Goal: Task Accomplishment & Management: Complete application form

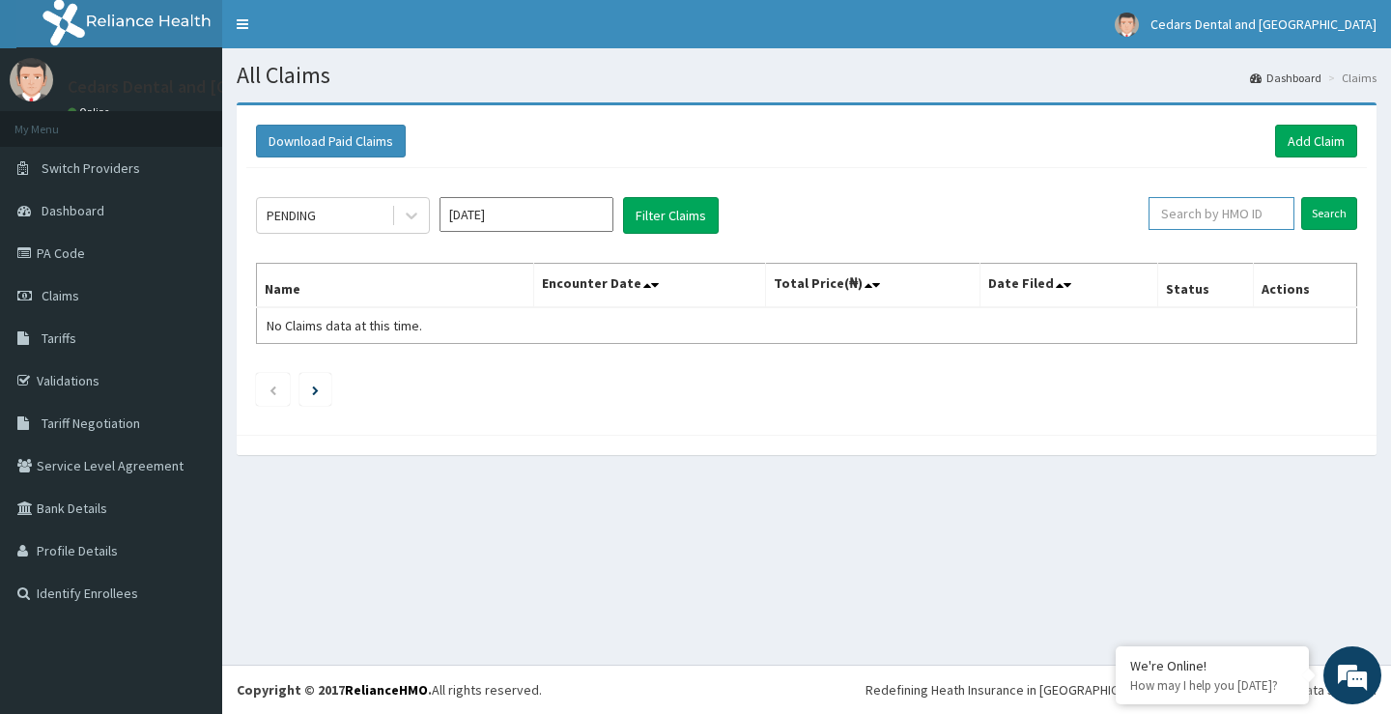
click at [1241, 211] on input "text" at bounding box center [1221, 213] width 146 height 33
type input "ENP/11343/B"
click at [1320, 214] on input "Search" at bounding box center [1329, 213] width 56 height 33
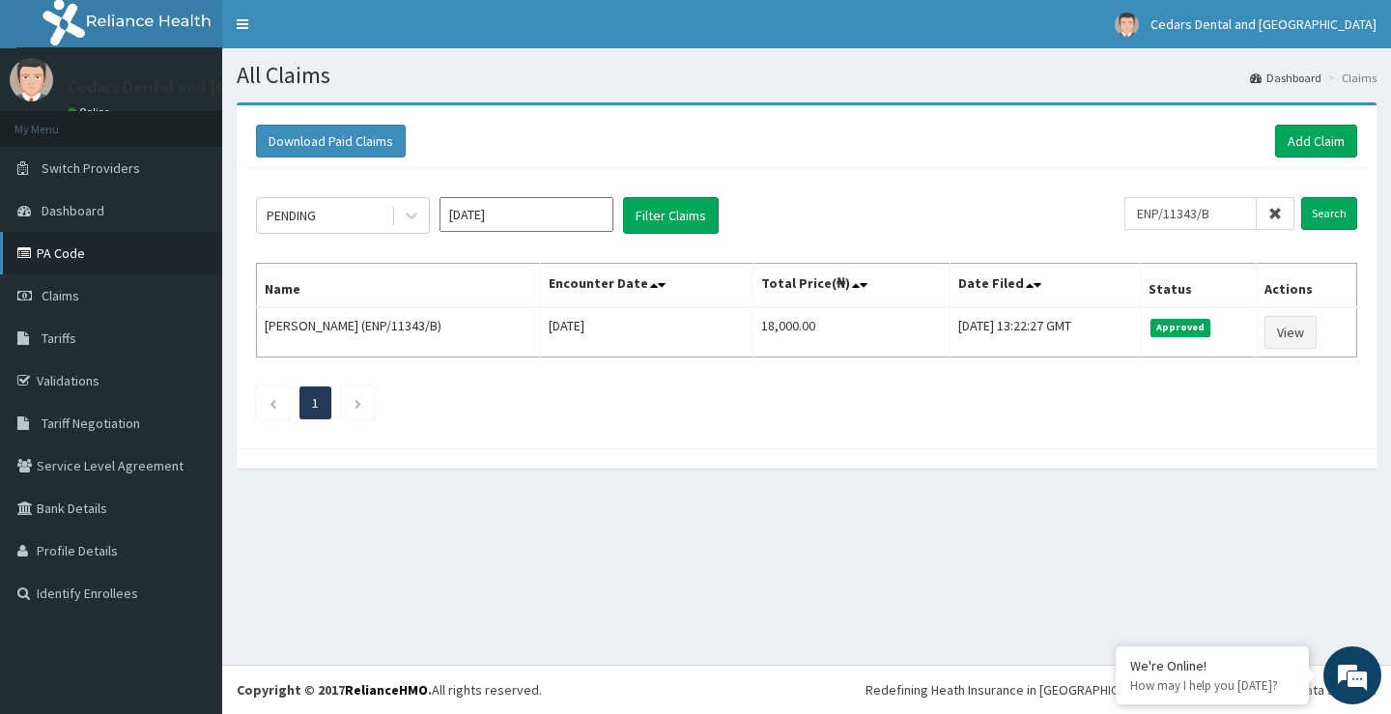
click at [90, 250] on link "PA Code" at bounding box center [111, 253] width 222 height 42
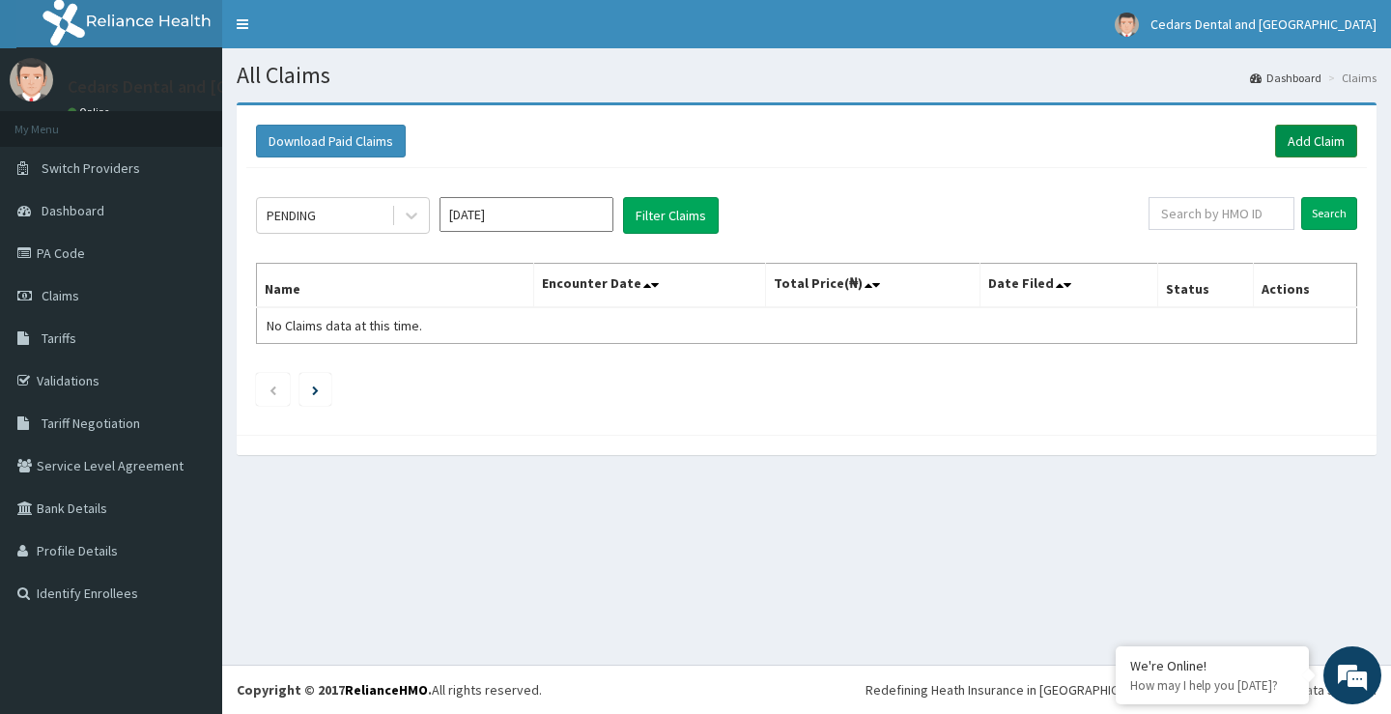
click at [1323, 130] on link "Add Claim" at bounding box center [1316, 141] width 82 height 33
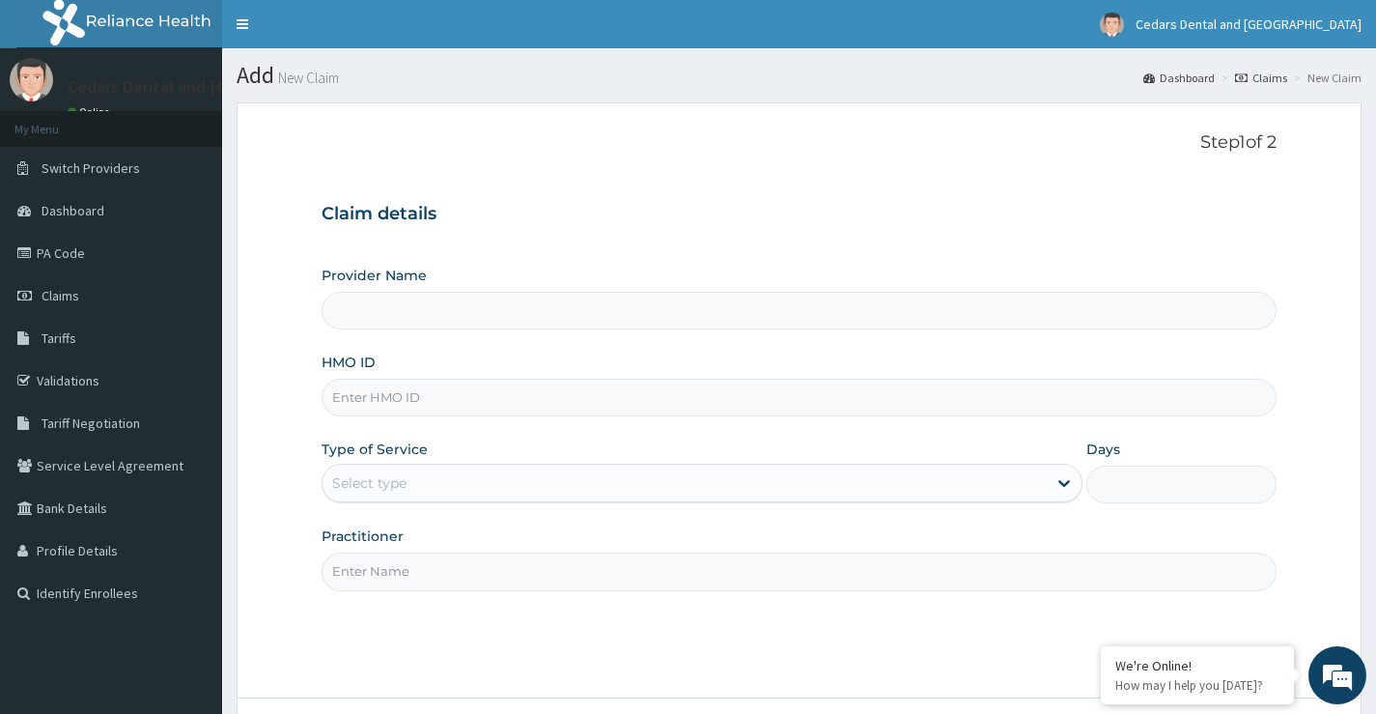
click at [418, 397] on input "HMO ID" at bounding box center [799, 398] width 955 height 38
type input "Cedars Dental and Eye Center- Dental"
type input "NIG/10096/F"
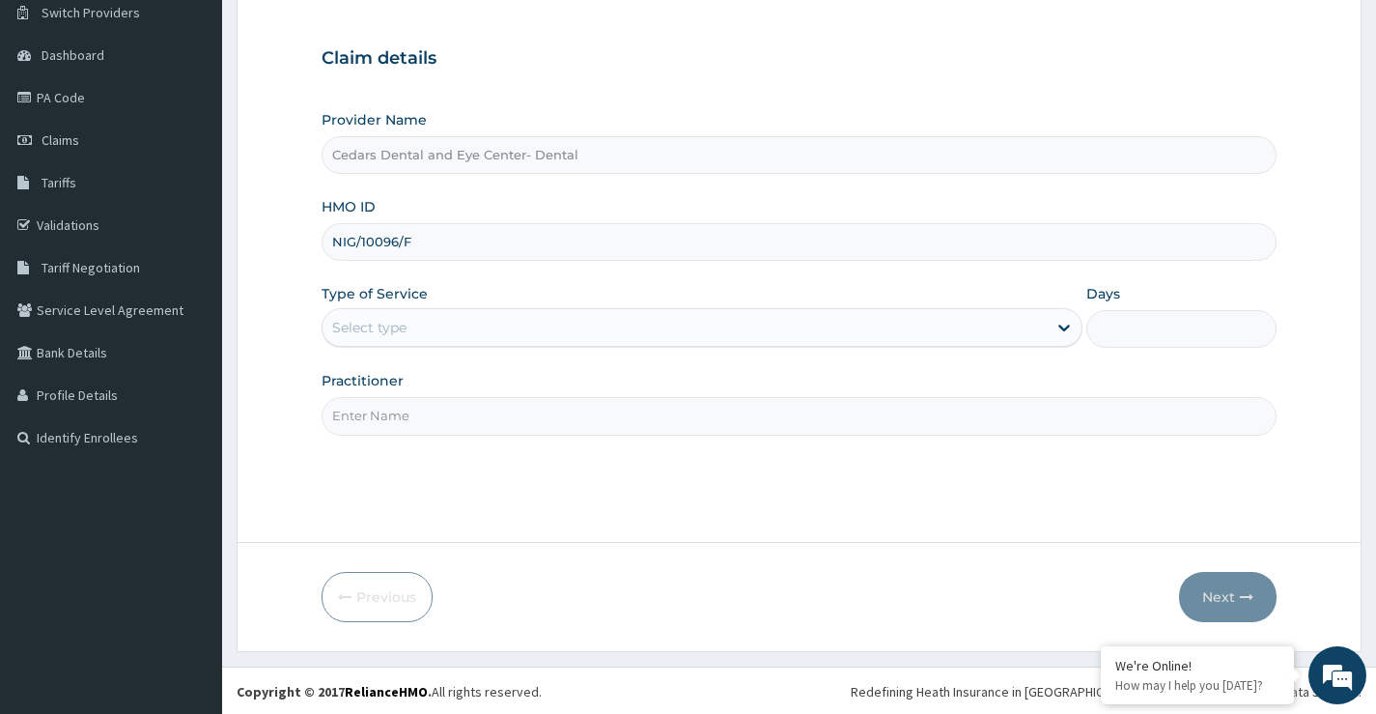
scroll to position [157, 0]
click at [405, 328] on div "Select type" at bounding box center [369, 325] width 74 height 19
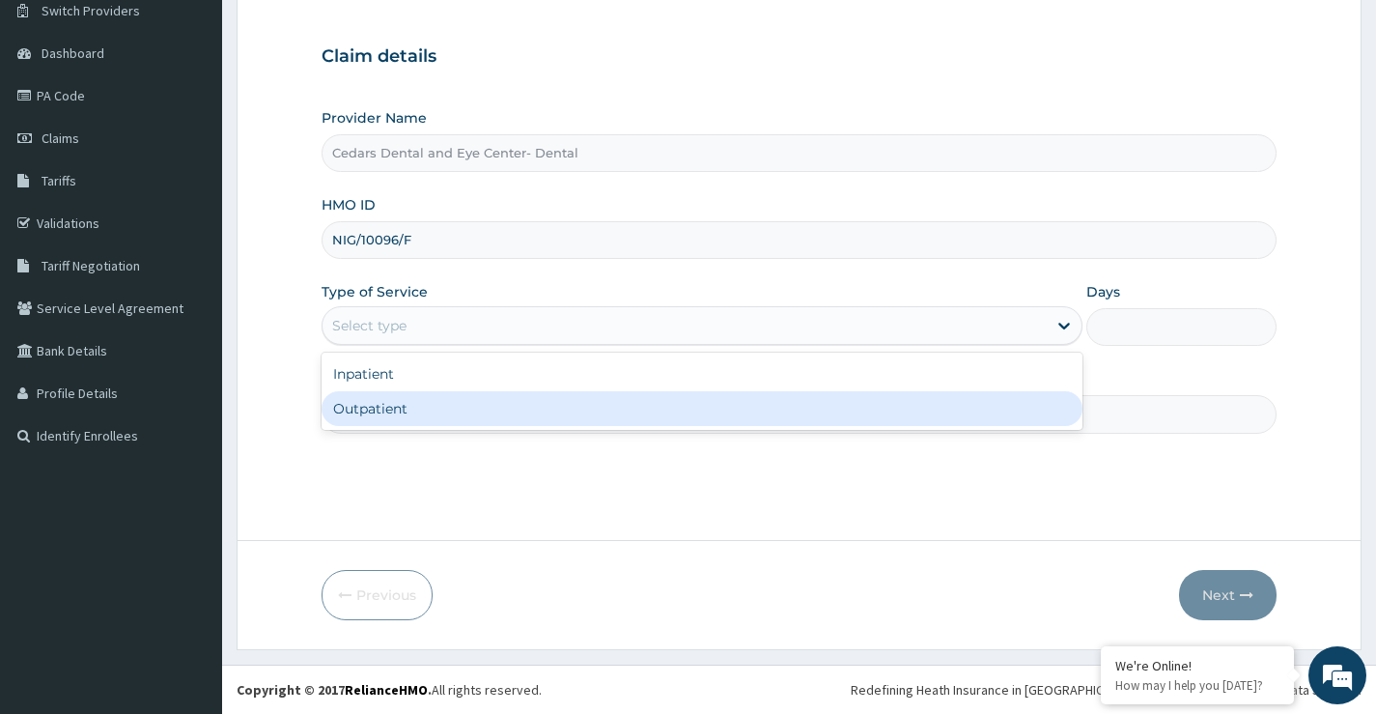
click at [385, 410] on div "Outpatient" at bounding box center [702, 408] width 761 height 35
type input "1"
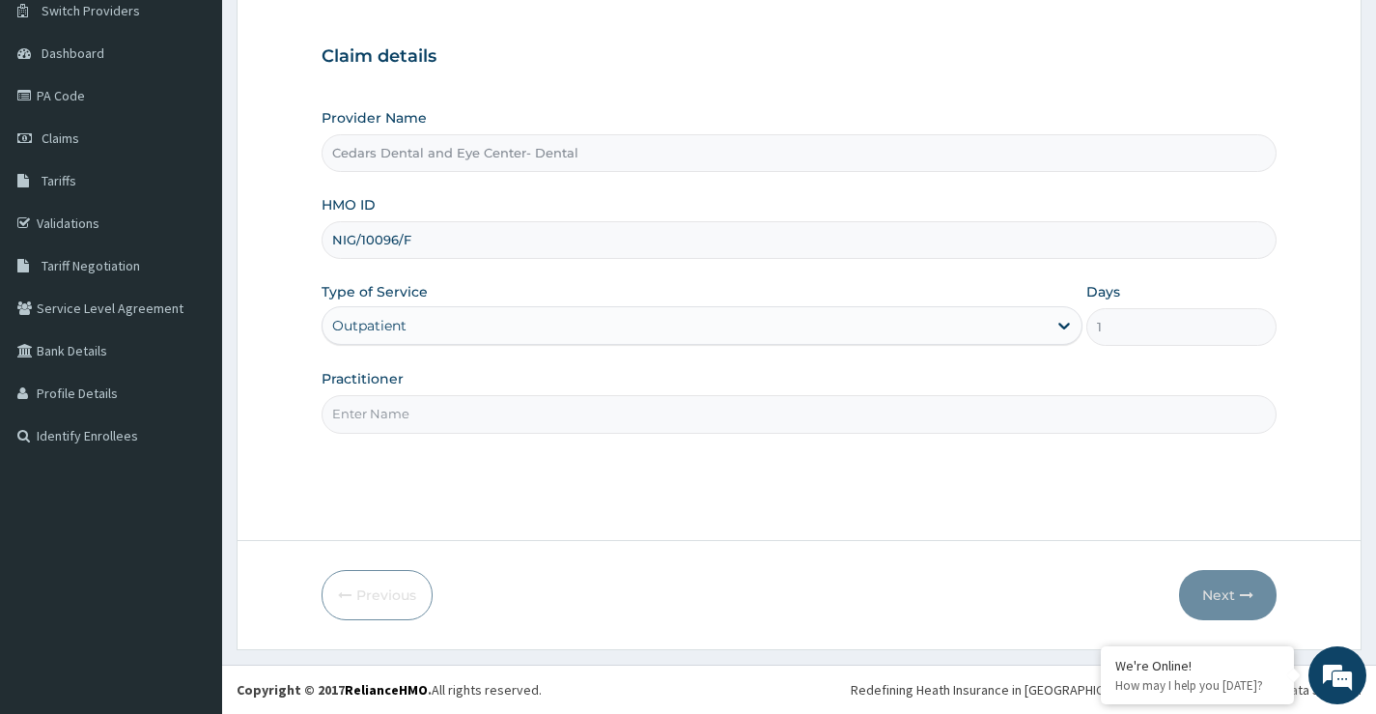
click at [385, 420] on input "Practitioner" at bounding box center [799, 414] width 955 height 38
type input "TUNJI OJO"
click at [1213, 589] on button "Next" at bounding box center [1228, 595] width 98 height 50
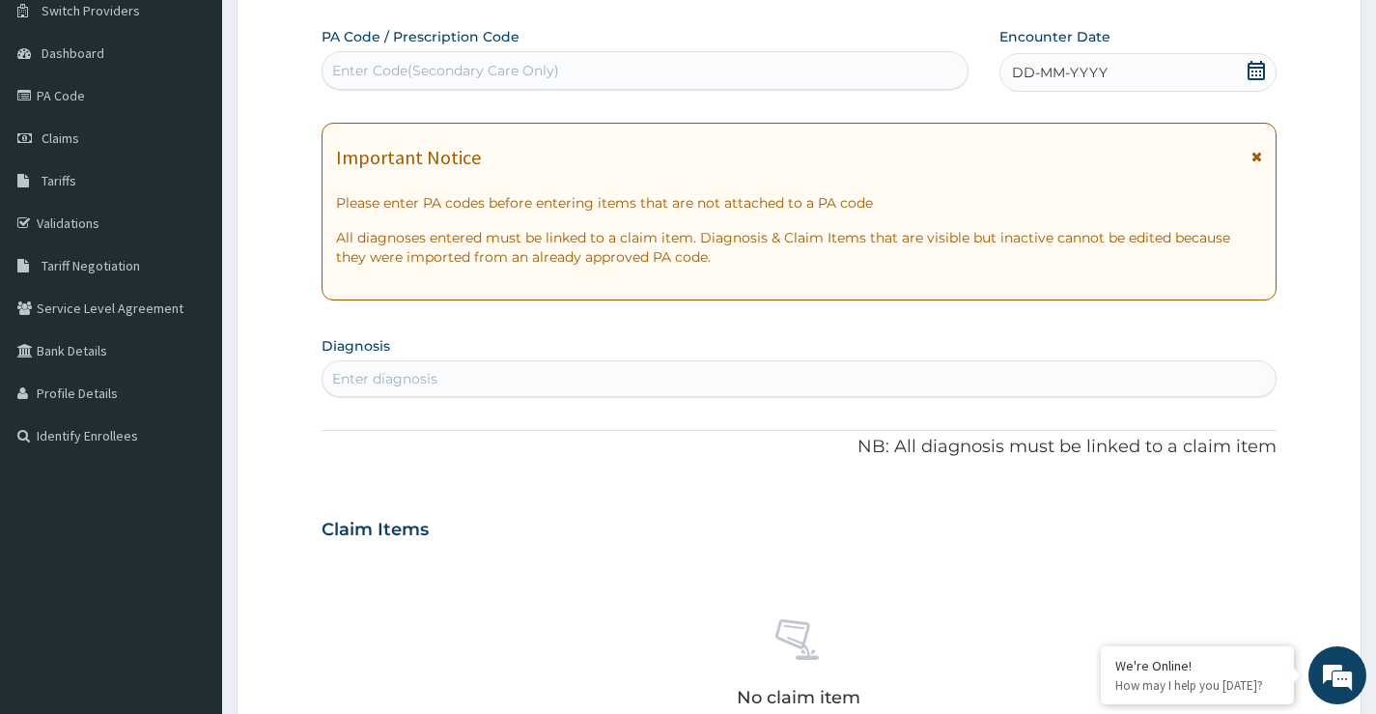
drag, startPoint x: 422, startPoint y: 69, endPoint x: 673, endPoint y: 165, distance: 269.1
click at [474, 86] on div "Enter Code(Secondary Care Only)" at bounding box center [645, 70] width 645 height 31
type input "PA/2358A2"
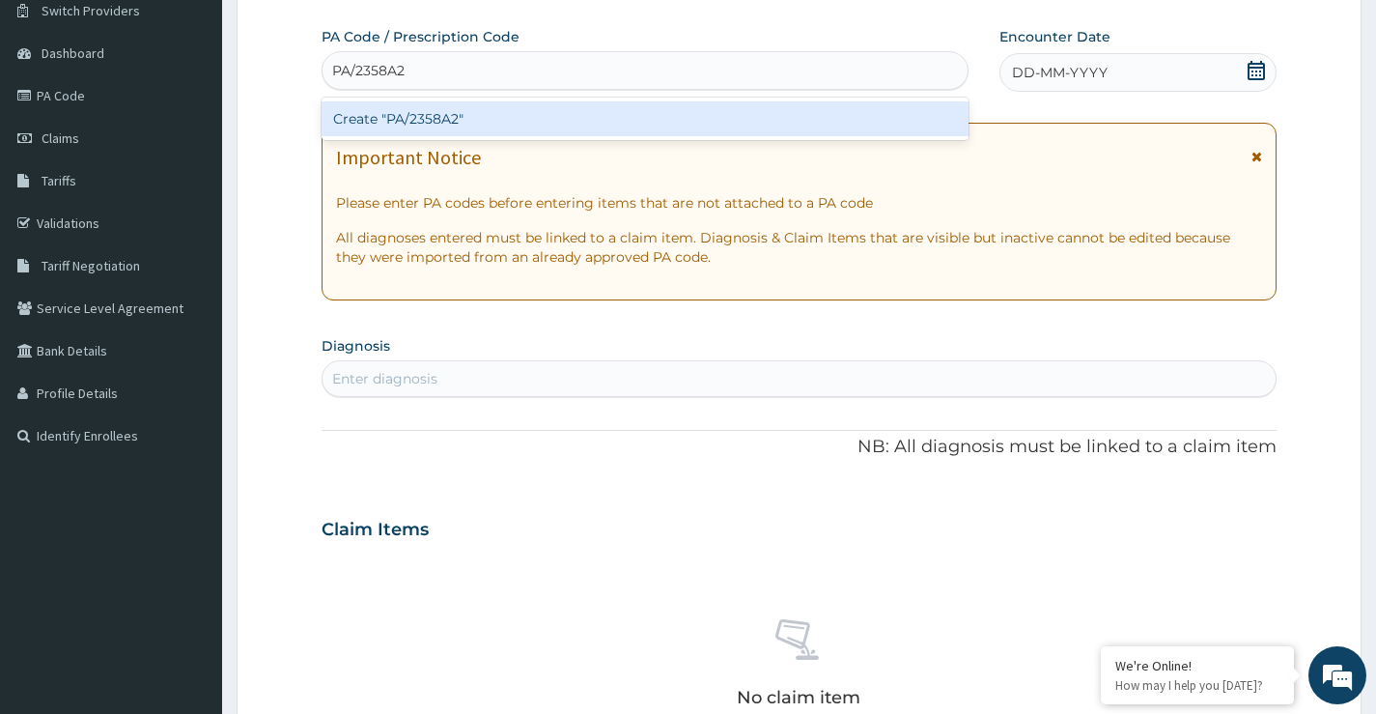
click at [434, 114] on div "Create "PA/2358A2"" at bounding box center [645, 118] width 647 height 35
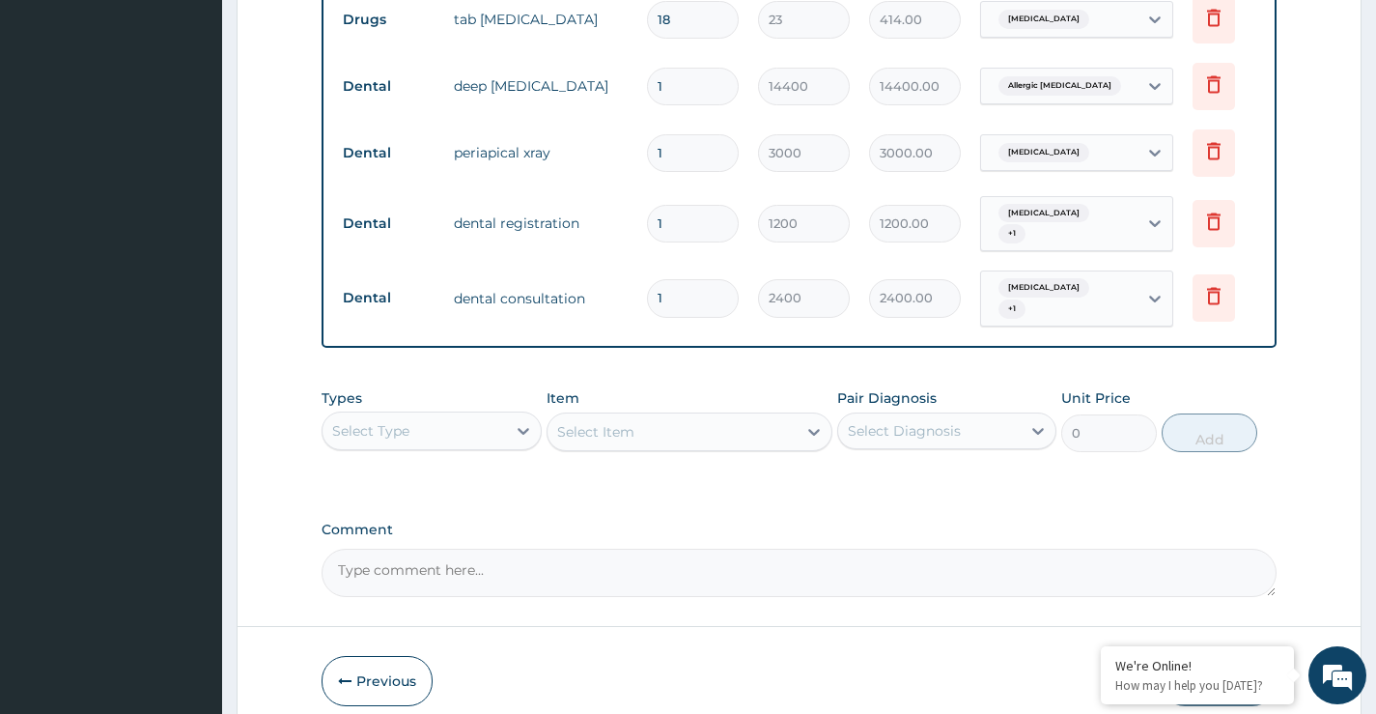
scroll to position [1151, 0]
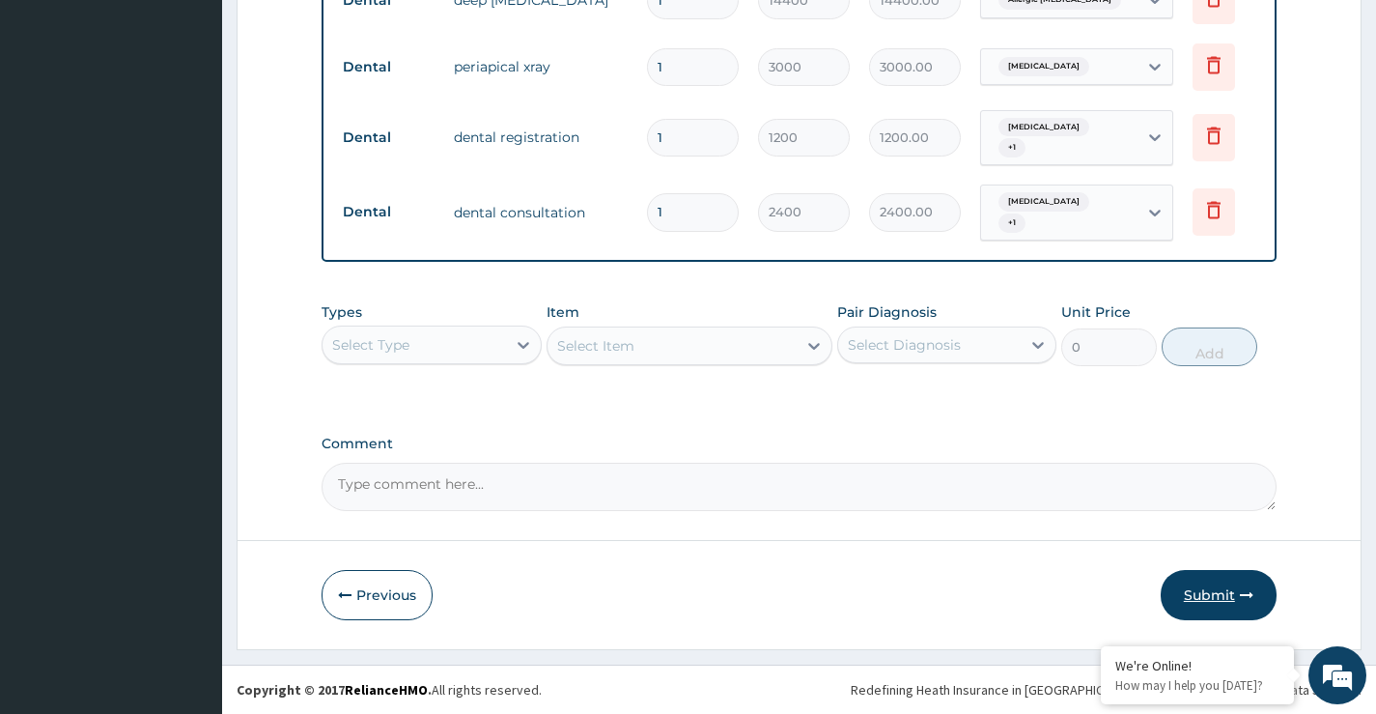
click at [1215, 590] on button "Submit" at bounding box center [1219, 595] width 116 height 50
